Goal: Information Seeking & Learning: Learn about a topic

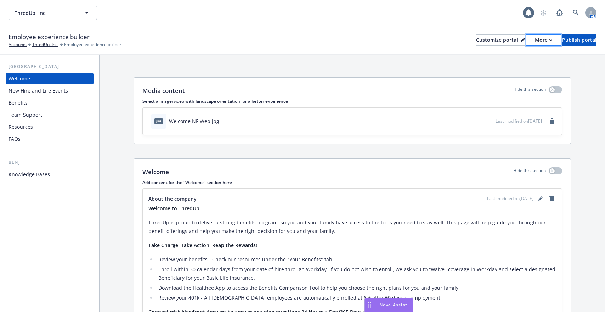
click at [535, 40] on div "More" at bounding box center [543, 40] width 17 height 11
click at [517, 56] on link "Copy preview link" at bounding box center [506, 56] width 65 height 14
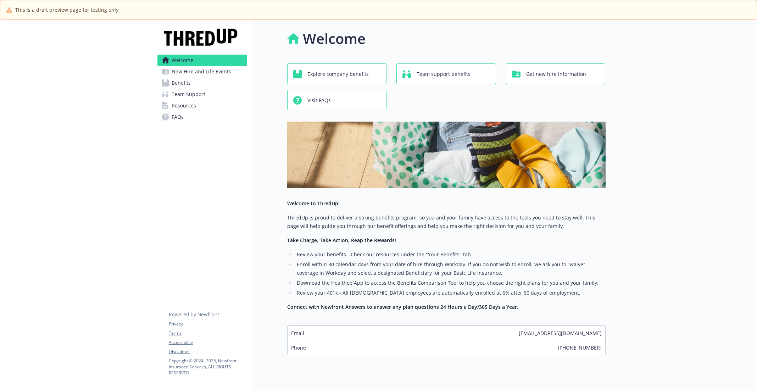
click at [200, 87] on link "Benefits" at bounding box center [202, 82] width 90 height 11
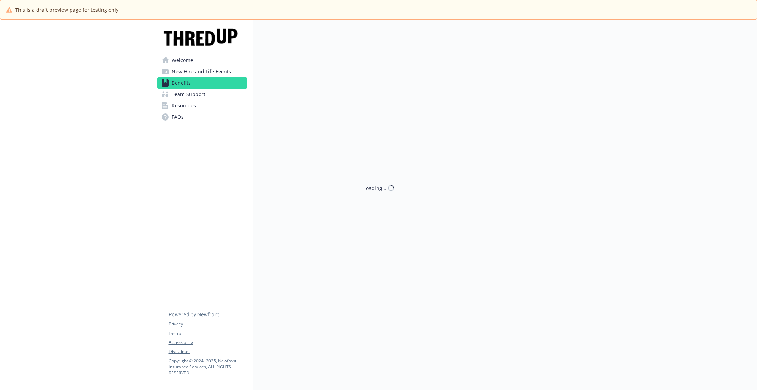
click at [200, 87] on link "Benefits" at bounding box center [202, 82] width 90 height 11
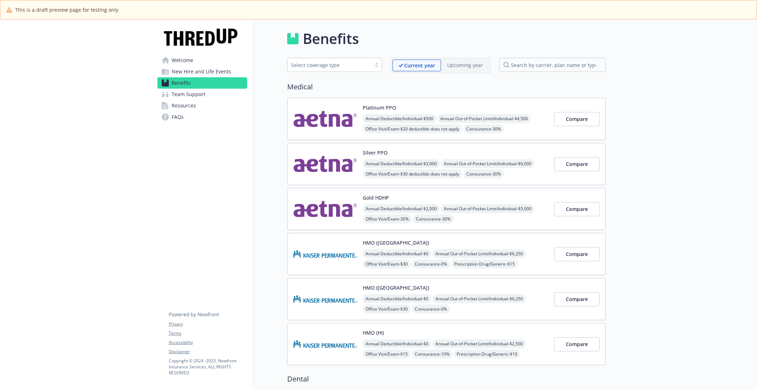
click at [208, 97] on link "Team Support" at bounding box center [202, 94] width 90 height 11
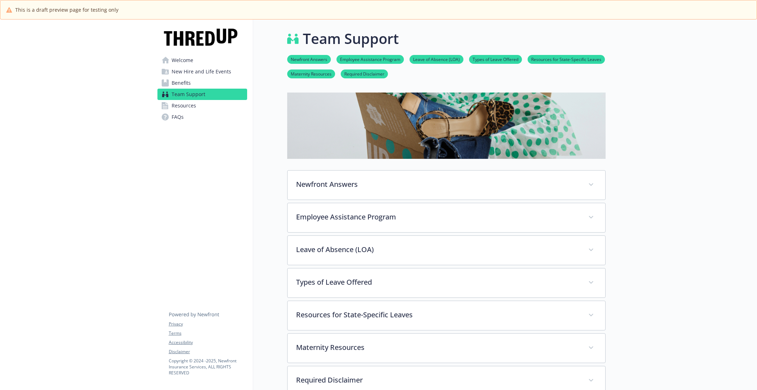
click at [208, 103] on link "Resources" at bounding box center [202, 105] width 90 height 11
